Goal: Transaction & Acquisition: Book appointment/travel/reservation

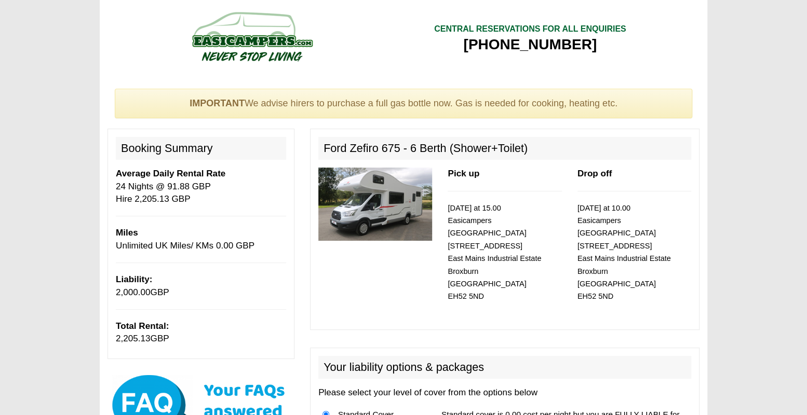
drag, startPoint x: 0, startPoint y: 0, endPoint x: 632, endPoint y: 60, distance: 635.3
click at [632, 60] on div "CENTRAL RESERVATIONS FOR ALL ENQUIRIES 00 44 ( 0 ) 1942 778899" at bounding box center [529, 39] width 253 height 78
copy div "[PHONE_NUMBER]"
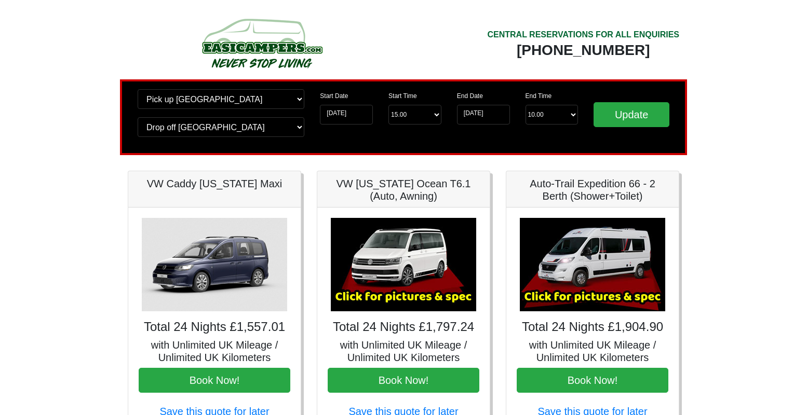
scroll to position [374, 0]
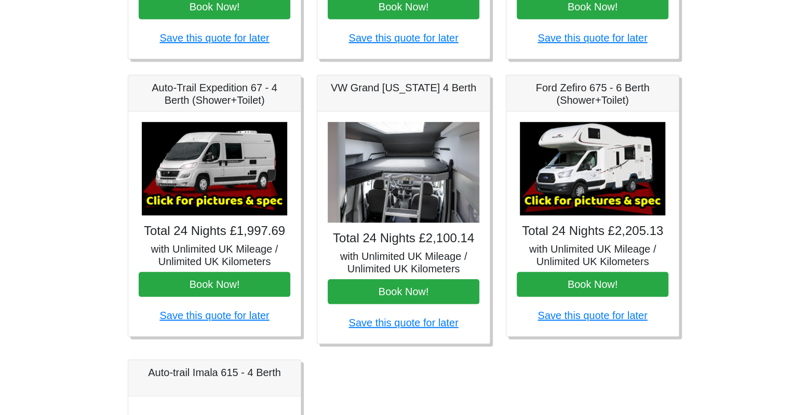
click at [618, 180] on img at bounding box center [592, 168] width 145 height 93
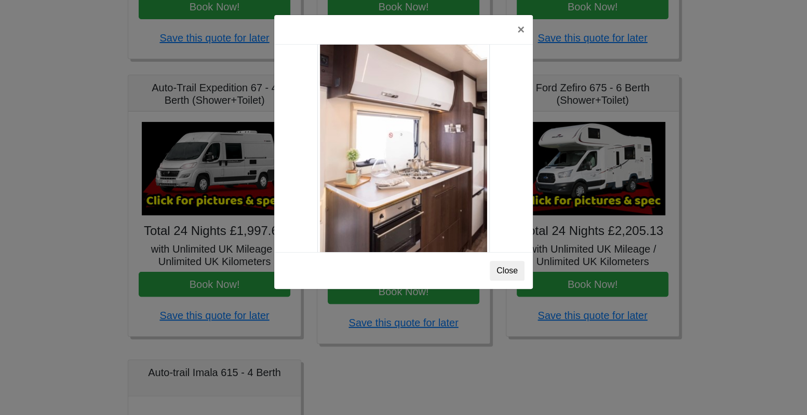
scroll to position [966, 0]
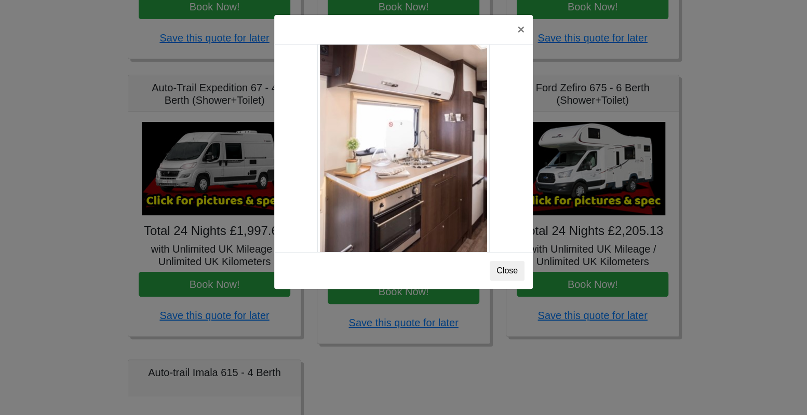
click at [510, 259] on div "Close" at bounding box center [403, 270] width 259 height 37
click at [515, 271] on button "Close" at bounding box center [507, 271] width 35 height 20
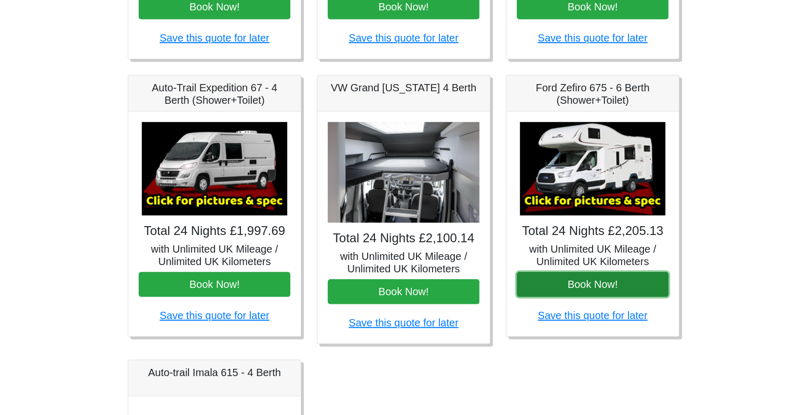
click at [573, 285] on button "Book Now!" at bounding box center [593, 284] width 152 height 25
click at [610, 281] on button "Book Now!" at bounding box center [593, 284] width 152 height 25
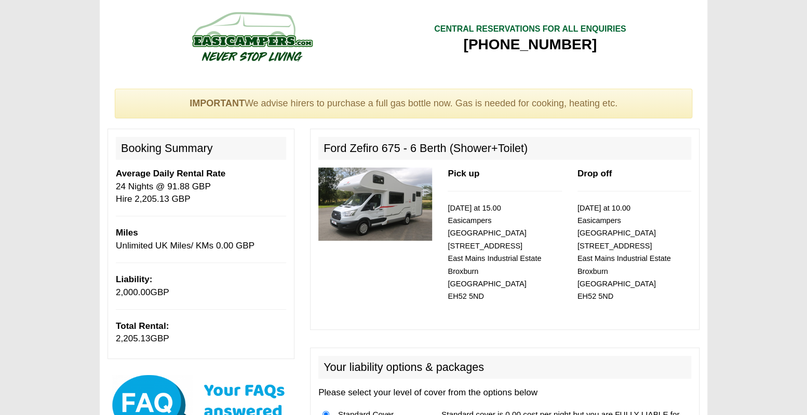
click at [192, 149] on h2 "Booking Summary" at bounding box center [201, 148] width 170 height 23
click at [467, 174] on b "Pick up" at bounding box center [464, 174] width 32 height 10
click at [397, 153] on h2 "Ford Zefiro 675 - 6 Berth (Shower+Toilet)" at bounding box center [504, 148] width 373 height 23
click at [212, 145] on h2 "Booking Summary" at bounding box center [201, 148] width 170 height 23
click at [166, 191] on p "Average Daily Rental Rate 24 Nights @ 91.88 GBP Hire 2,205.13 GBP" at bounding box center [201, 187] width 170 height 38
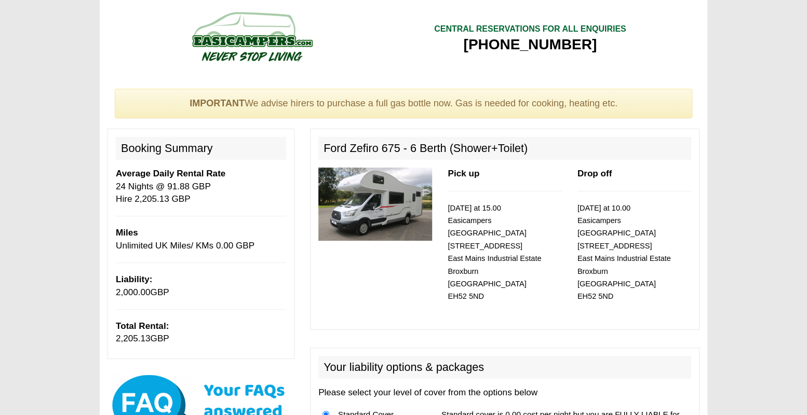
click at [208, 146] on h2 "Booking Summary" at bounding box center [201, 148] width 170 height 23
click at [611, 112] on div "IMPORTANT We advise hirers to purchase a full gas bottle now. Gas is needed for…" at bounding box center [403, 104] width 577 height 30
click at [615, 240] on p "24/11/2025 at 10.00 Easicampers Edinburgh 1 Drovers Road East Mains Industrial …" at bounding box center [634, 252] width 114 height 101
click at [401, 192] on img at bounding box center [375, 204] width 114 height 73
click at [201, 182] on p "Average Daily Rental Rate 24 Nights @ 91.88 GBP Hire 2,205.13 GBP" at bounding box center [201, 187] width 170 height 38
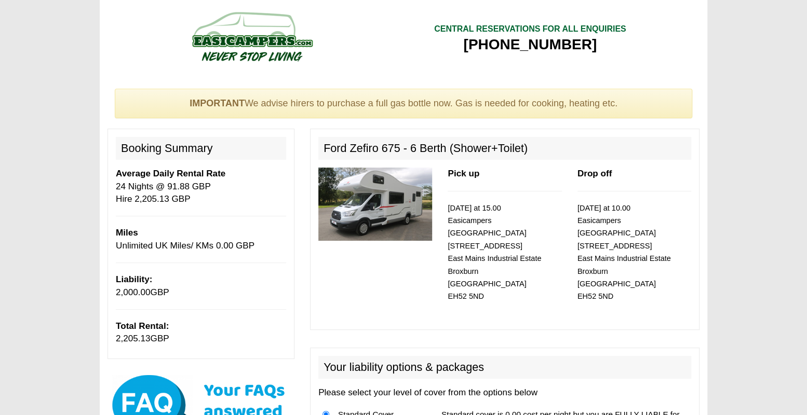
click at [201, 182] on p "Average Daily Rental Rate 24 Nights @ 91.88 GBP Hire 2,205.13 GBP" at bounding box center [201, 187] width 170 height 38
click at [201, 241] on p "Miles Unlimited UK Miles/ KMs 0.00 GBP" at bounding box center [201, 239] width 170 height 25
click at [186, 285] on p "Liability: 2,000.00 GBP" at bounding box center [201, 286] width 170 height 25
click at [186, 336] on p "Total Rental: 2,205.13 GBP" at bounding box center [201, 332] width 170 height 25
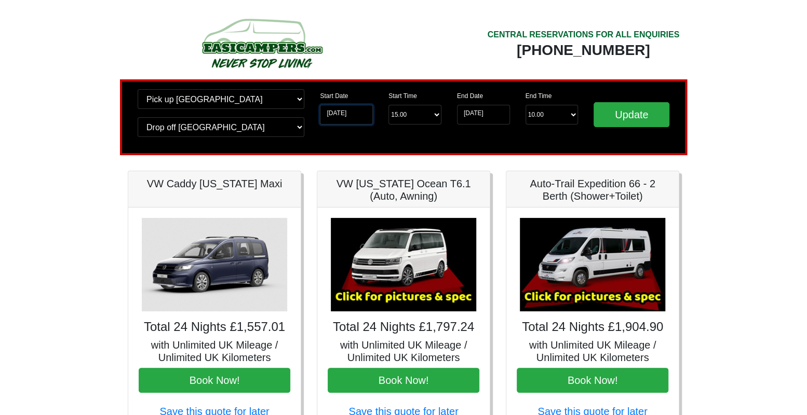
click at [366, 113] on input "31-10-2025" at bounding box center [346, 115] width 53 height 20
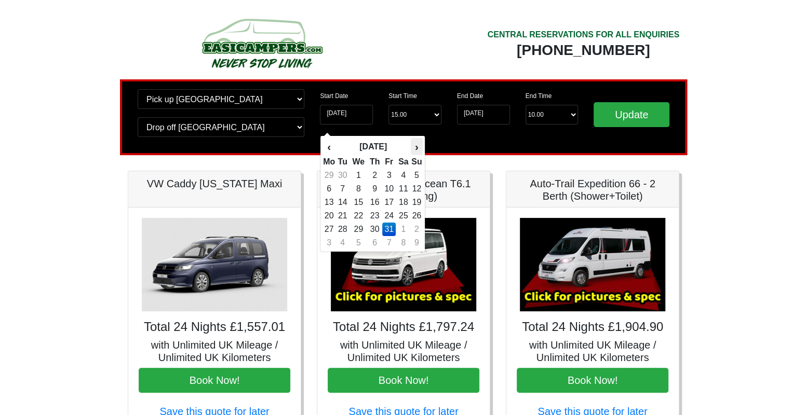
click at [415, 147] on th "›" at bounding box center [416, 147] width 11 height 18
click at [345, 188] on td "4" at bounding box center [342, 189] width 14 height 14
type input "[DATE]"
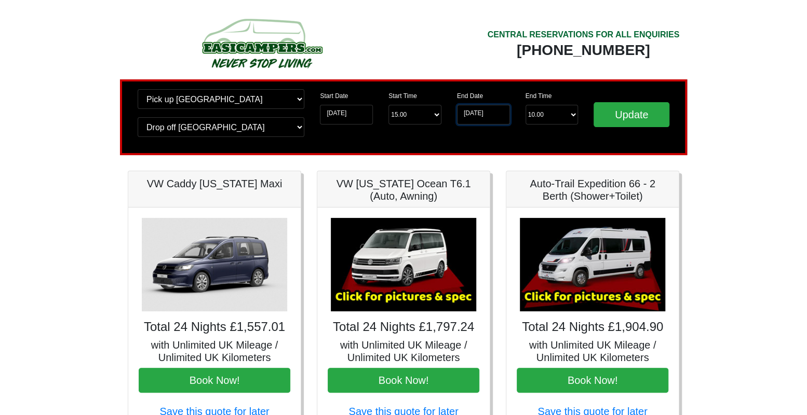
click at [487, 116] on input "24-11-2025" at bounding box center [483, 115] width 53 height 20
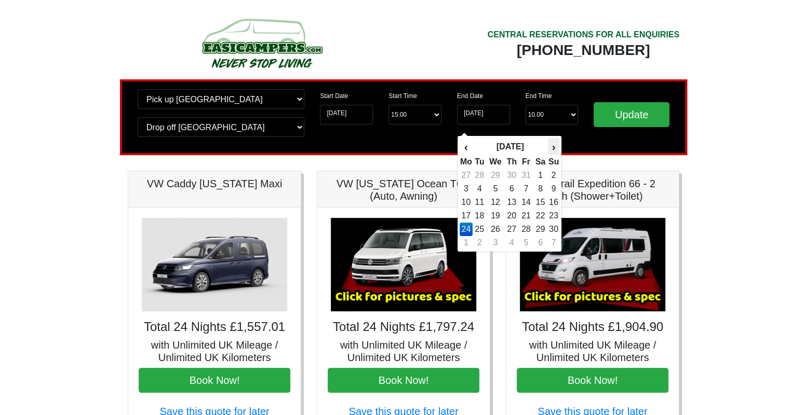
click at [556, 148] on th "›" at bounding box center [553, 147] width 11 height 18
click at [523, 205] on td "12" at bounding box center [526, 203] width 14 height 14
type input "12-12-2025"
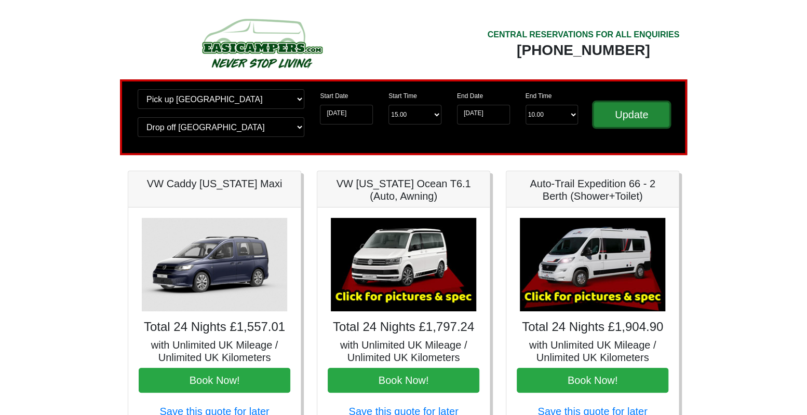
click at [639, 114] on input "Update" at bounding box center [632, 114] width 76 height 25
click at [634, 118] on input "Update" at bounding box center [632, 114] width 76 height 25
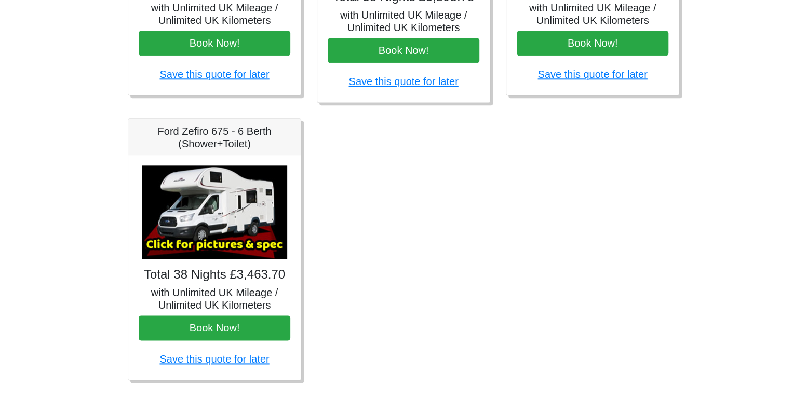
scroll to position [618, 0]
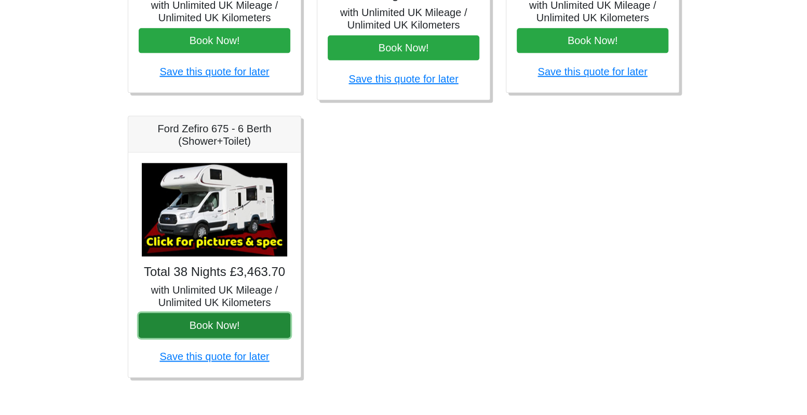
click at [221, 322] on button "Book Now!" at bounding box center [215, 325] width 152 height 25
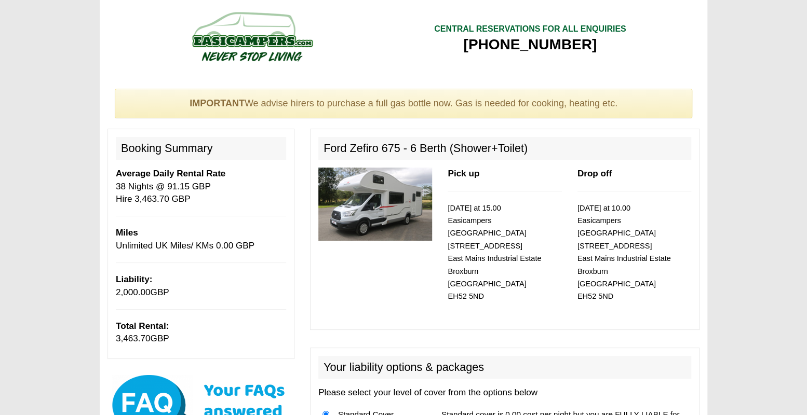
click at [370, 225] on img at bounding box center [375, 204] width 114 height 73
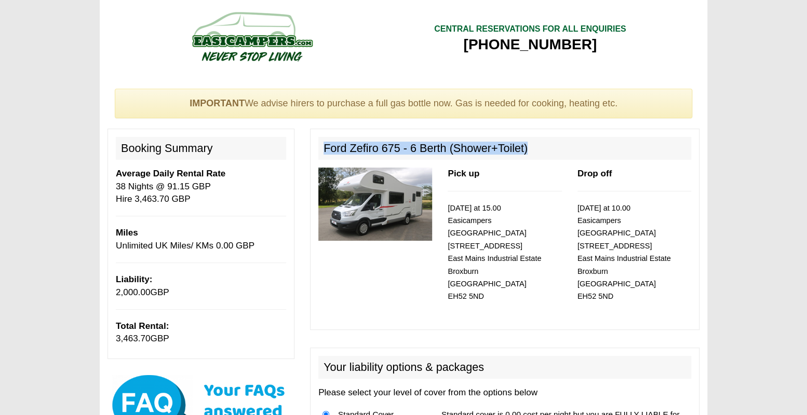
drag, startPoint x: 323, startPoint y: 148, endPoint x: 559, endPoint y: 148, distance: 235.2
click at [559, 148] on h2 "Ford Zefiro 675 - 6 Berth (Shower+Toilet)" at bounding box center [504, 148] width 373 height 23
copy h2 "Ford Zefiro 675 - 6 Berth (Shower+Toilet)"
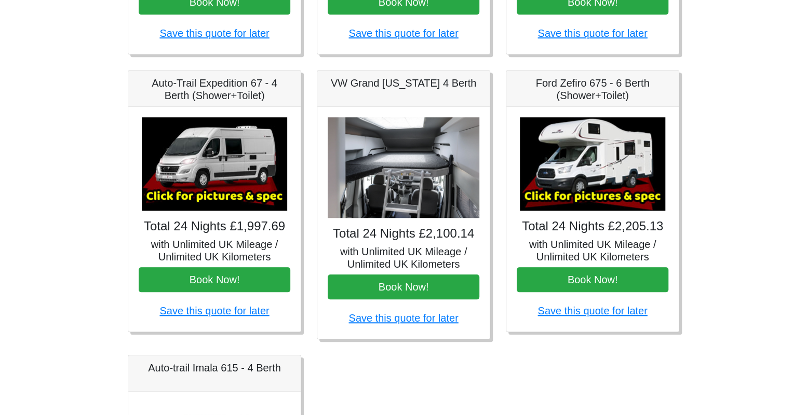
scroll to position [383, 0]
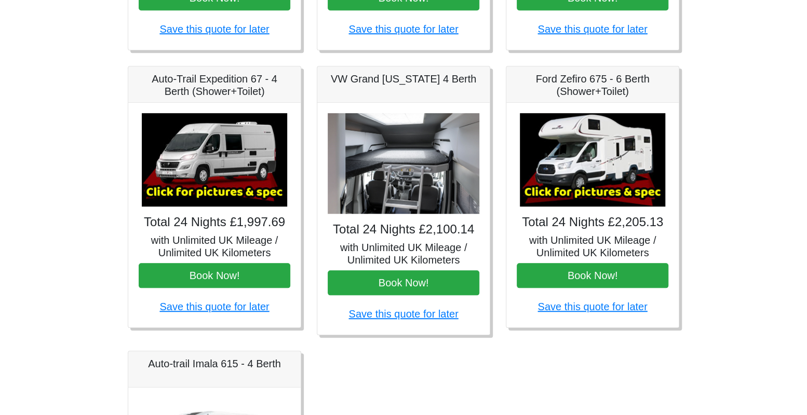
click at [612, 164] on img at bounding box center [592, 159] width 145 height 93
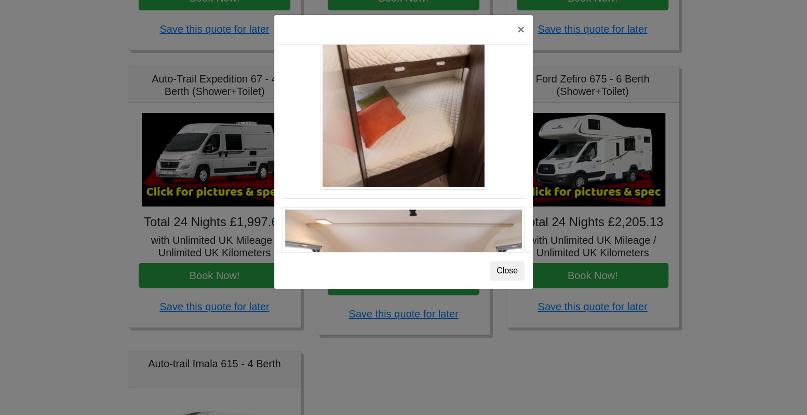
scroll to position [1242, 0]
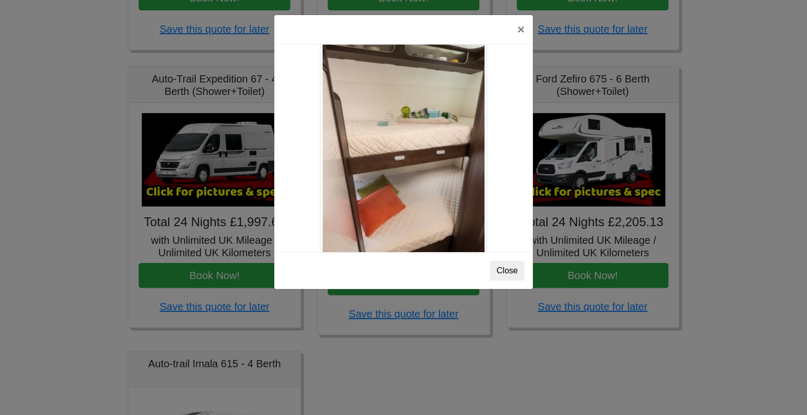
click at [705, 44] on div "× Ford Zefiro 675 Spec TECHNICAL DATA Engine: 2300cc, JTD, 130bhp. Diesel Trans…" at bounding box center [403, 207] width 807 height 415
